Goal: Task Accomplishment & Management: Manage account settings

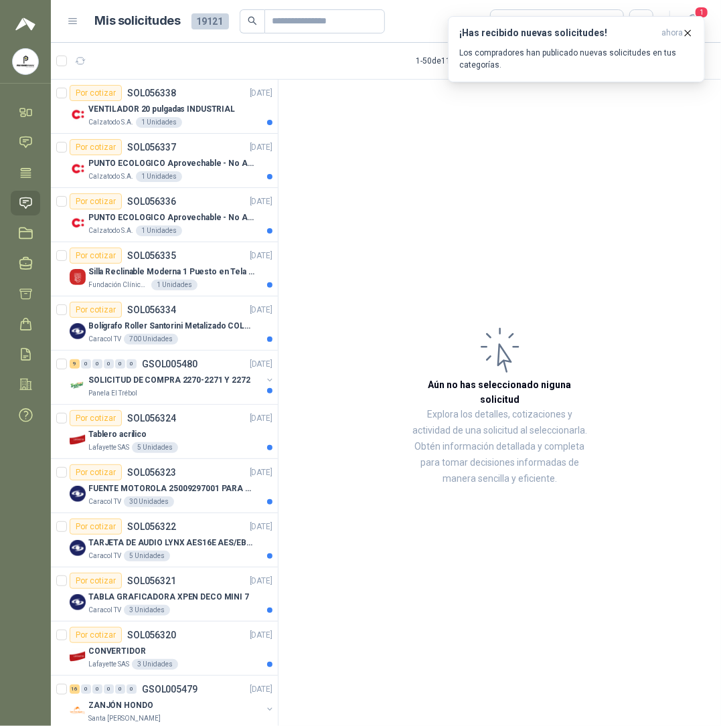
scroll to position [2099, 0]
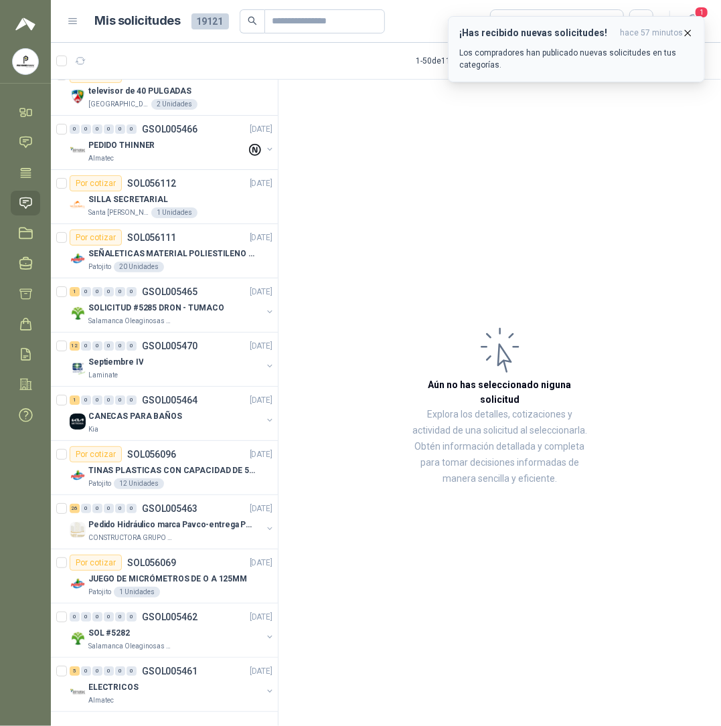
click at [585, 33] on h3 "¡Has recibido nuevas solicitudes!" at bounding box center [536, 32] width 155 height 11
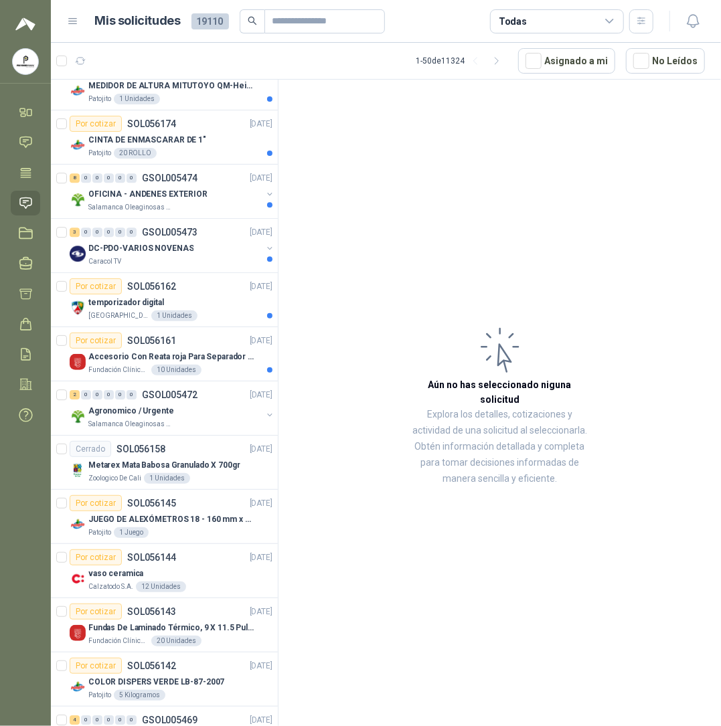
scroll to position [1553, 0]
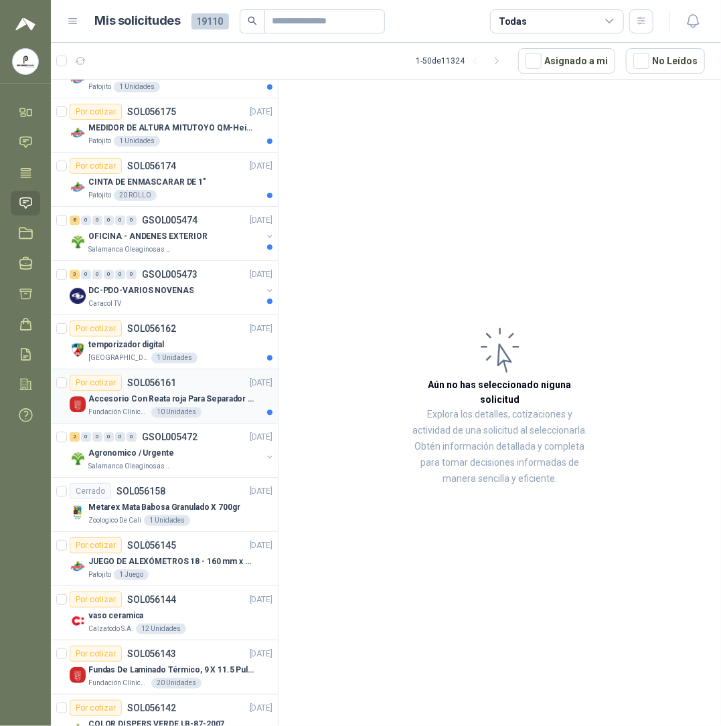
click at [174, 418] on div "10 Unidades" at bounding box center [176, 412] width 50 height 11
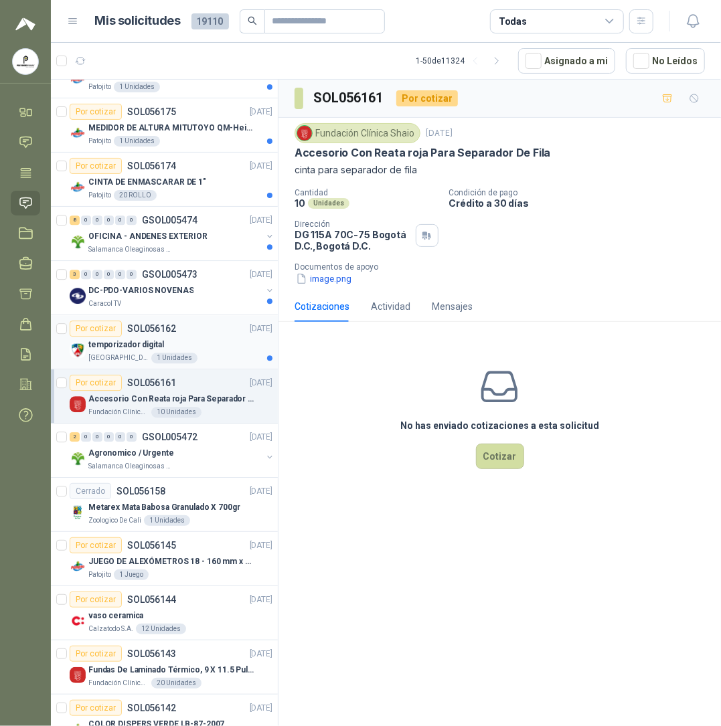
click at [171, 363] on div "1 Unidades" at bounding box center [174, 358] width 46 height 11
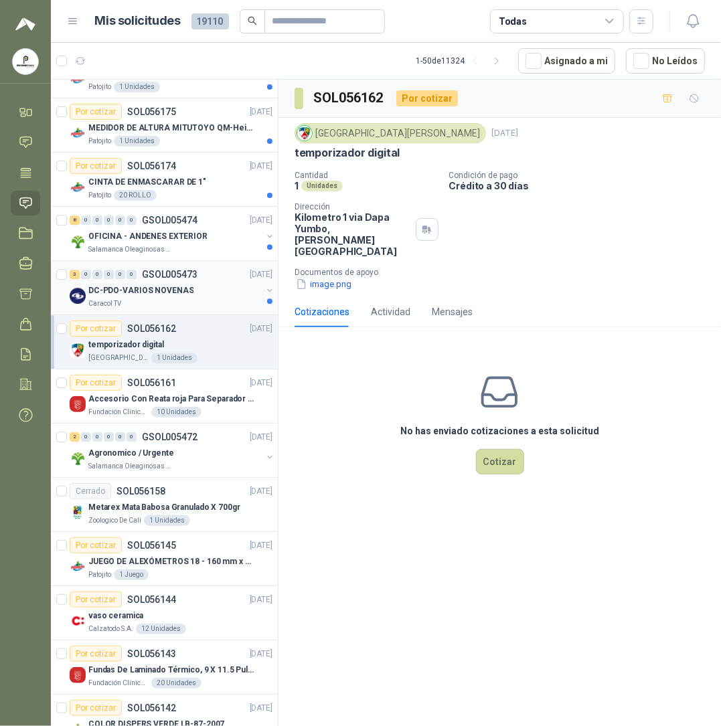
click at [167, 282] on div "3 0 0 0 0 0 GSOL005473 [DATE]" at bounding box center [172, 274] width 205 height 16
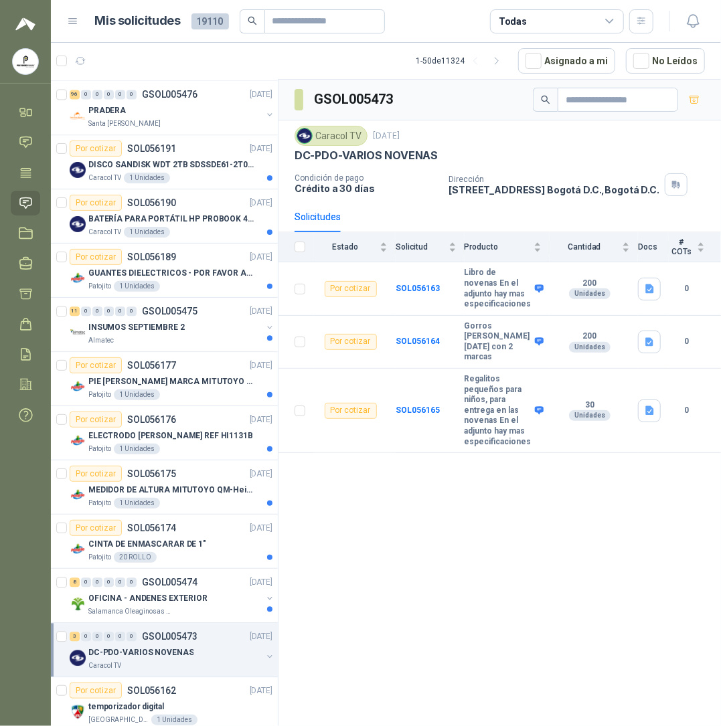
scroll to position [1195, 0]
